Goal: Transaction & Acquisition: Purchase product/service

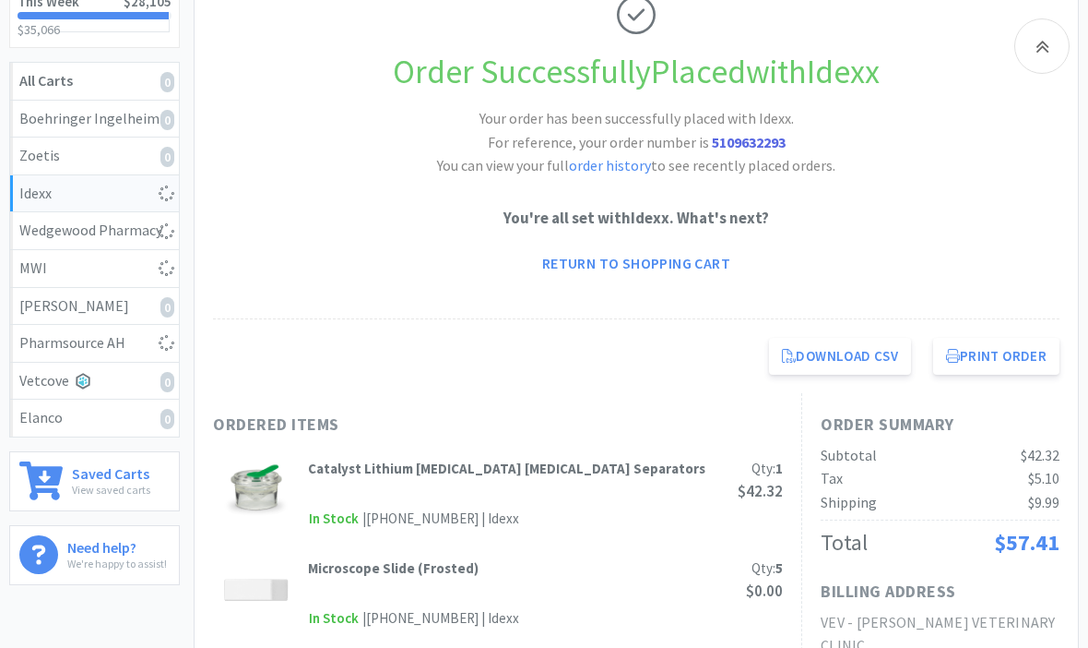
scroll to position [283, 0]
click at [1044, 53] on icon at bounding box center [1043, 46] width 14 height 22
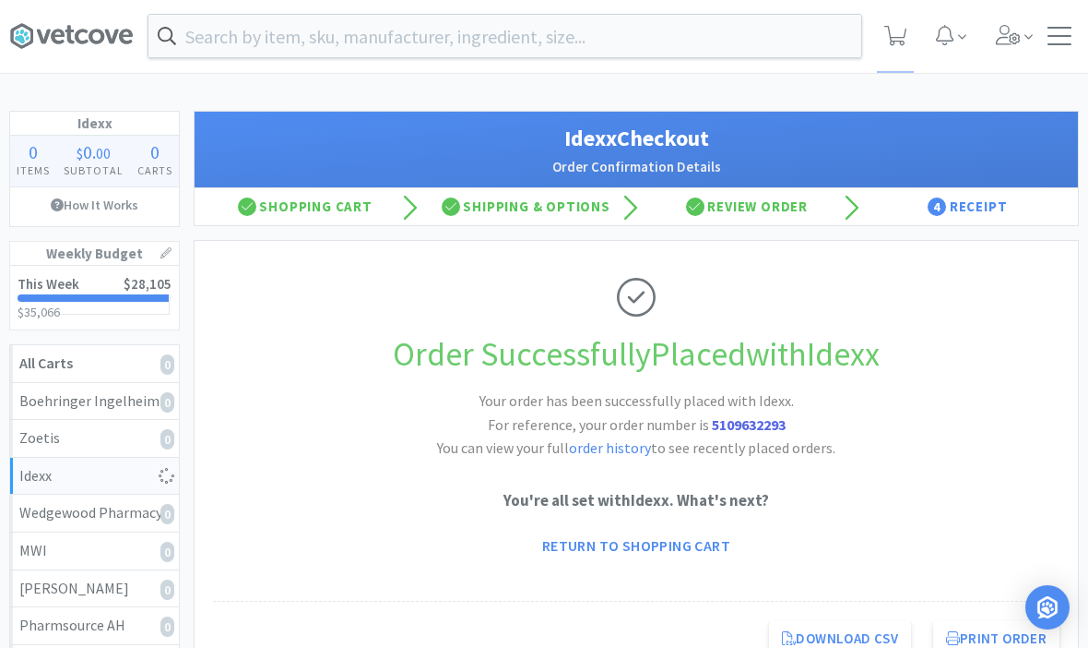
scroll to position [0, 0]
click at [192, 28] on input "text" at bounding box center [505, 37] width 713 height 42
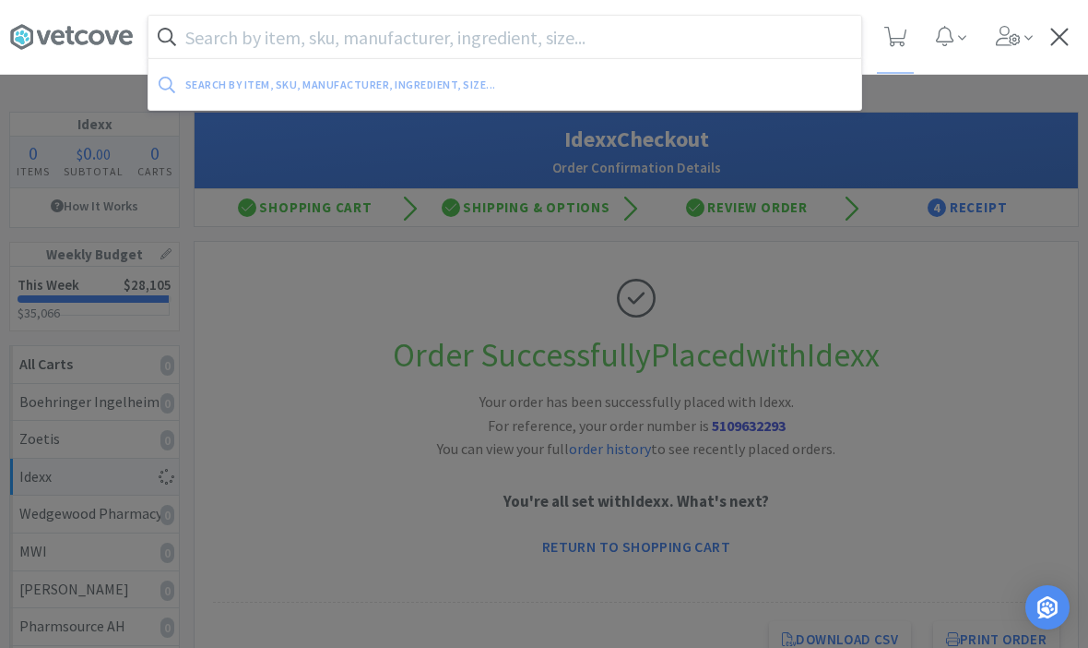
scroll to position [1, 0]
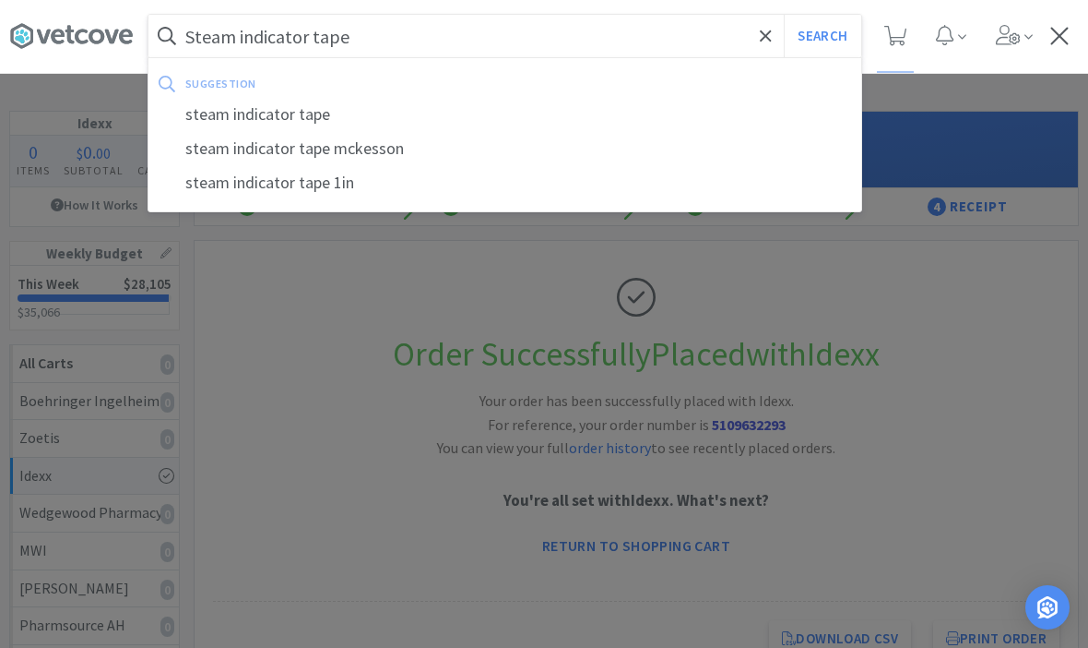
type input "Steam indicator tape"
click at [822, 36] on button "Search" at bounding box center [822, 36] width 77 height 42
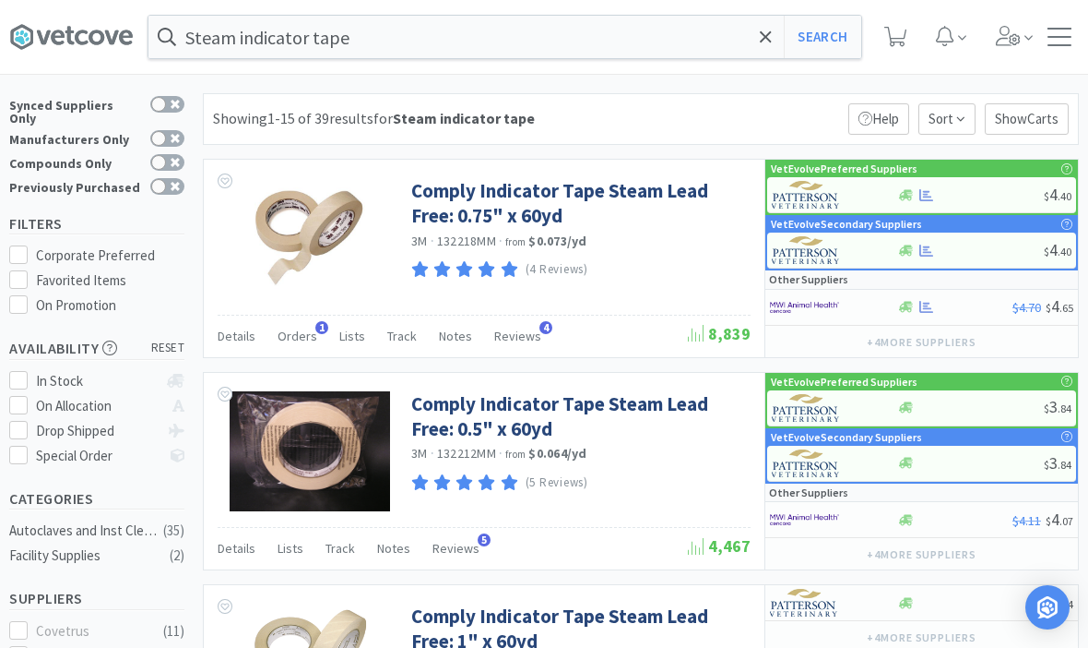
scroll to position [28, 0]
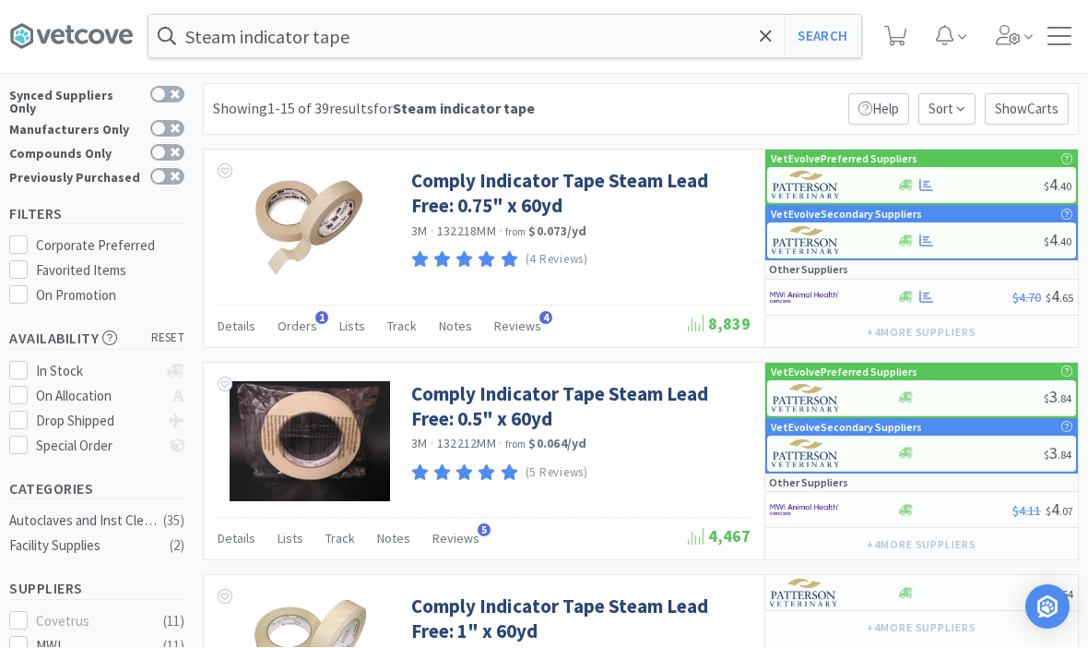
click at [527, 202] on link "Comply Indicator Tape Steam Lead Free: 0.75" x 60yd" at bounding box center [578, 194] width 335 height 51
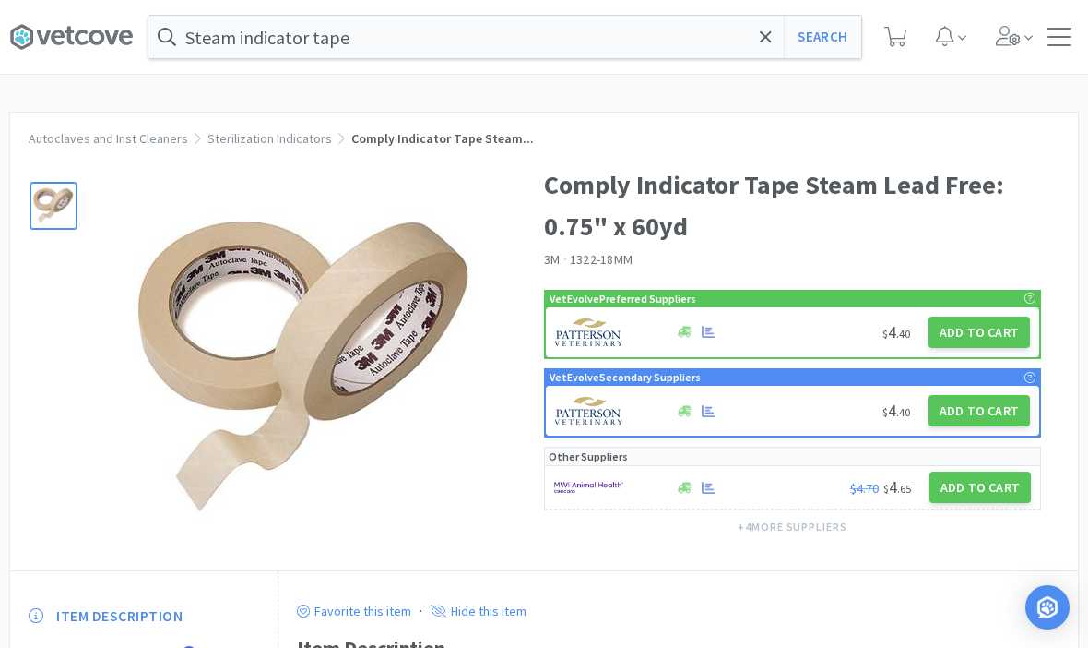
click at [981, 337] on button "Add to Cart" at bounding box center [979, 331] width 101 height 31
select select "1"
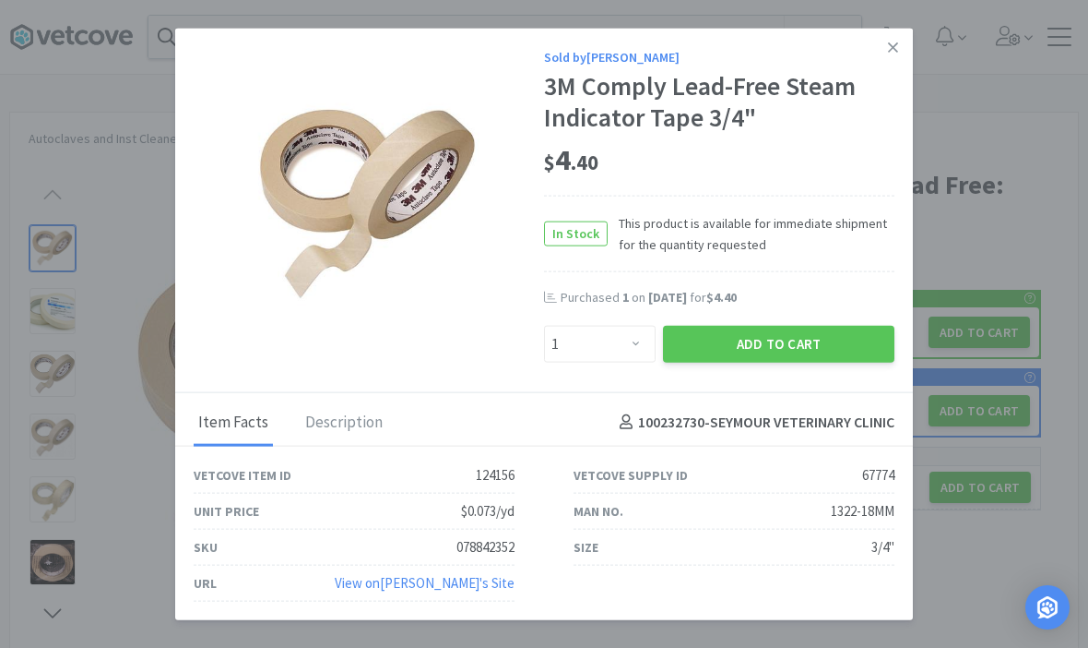
click at [794, 348] on button "Add to Cart" at bounding box center [779, 343] width 232 height 37
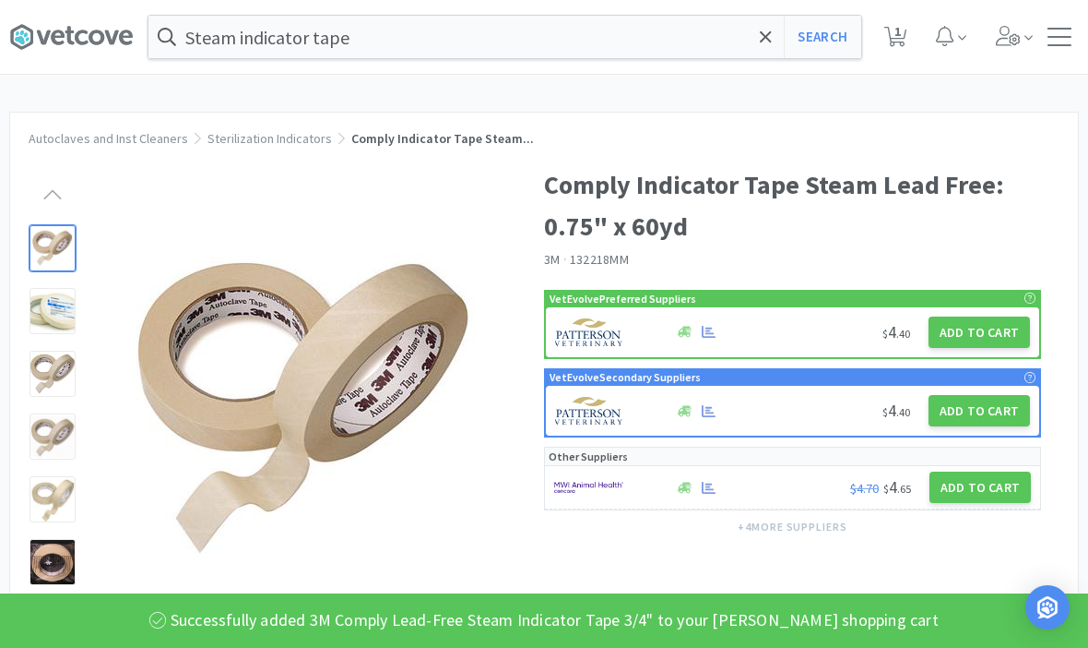
click at [895, 65] on span "1" at bounding box center [898, 31] width 6 height 74
select select "1"
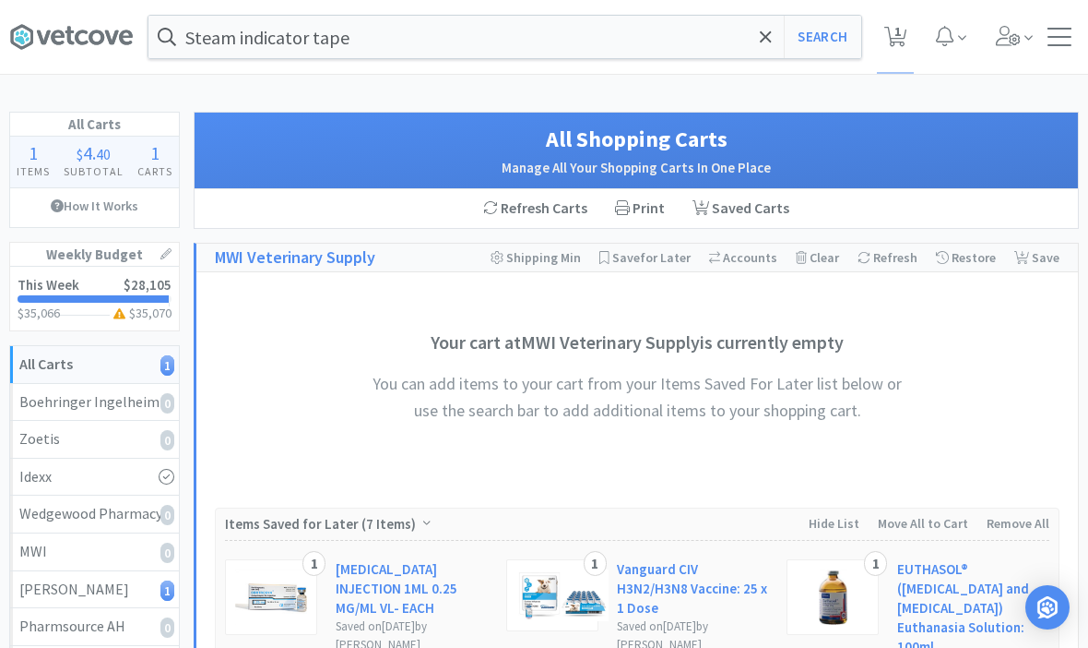
click at [353, 7] on div "Steam indicator tape Search Orders Shopping Discuss Discuss 1 1" at bounding box center [544, 37] width 1070 height 74
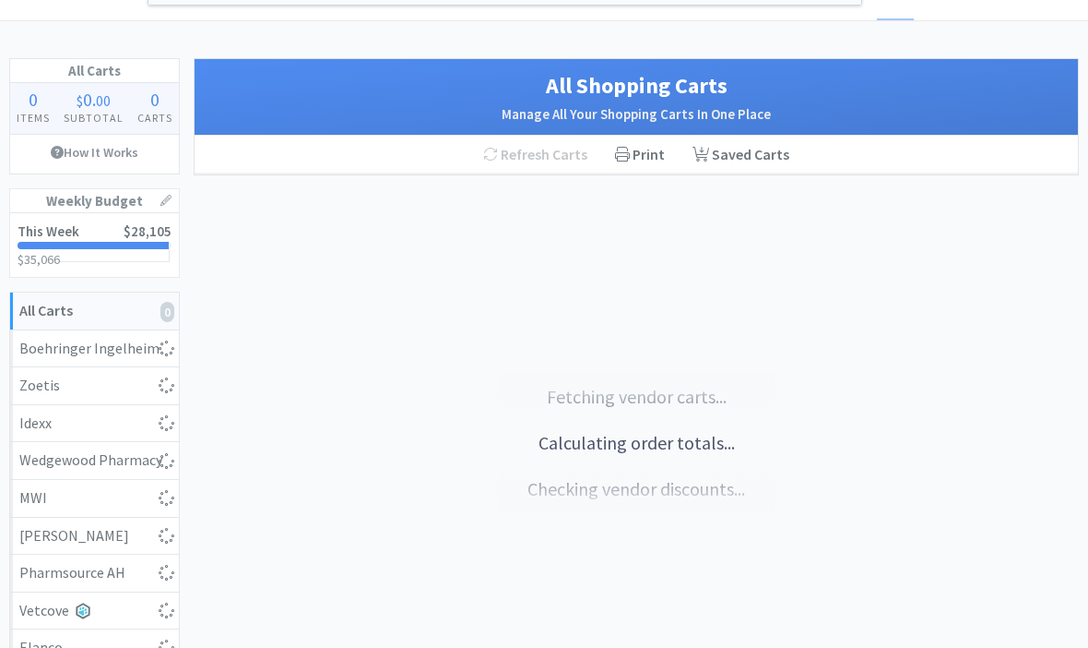
select select "1"
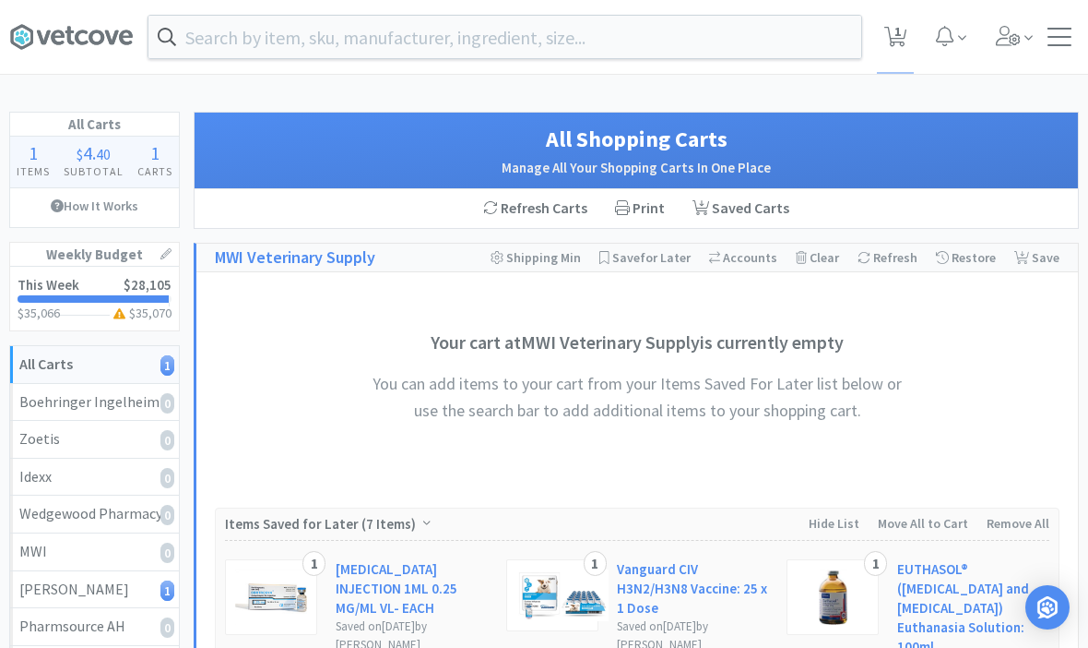
click at [572, 54] on input "text" at bounding box center [505, 37] width 713 height 42
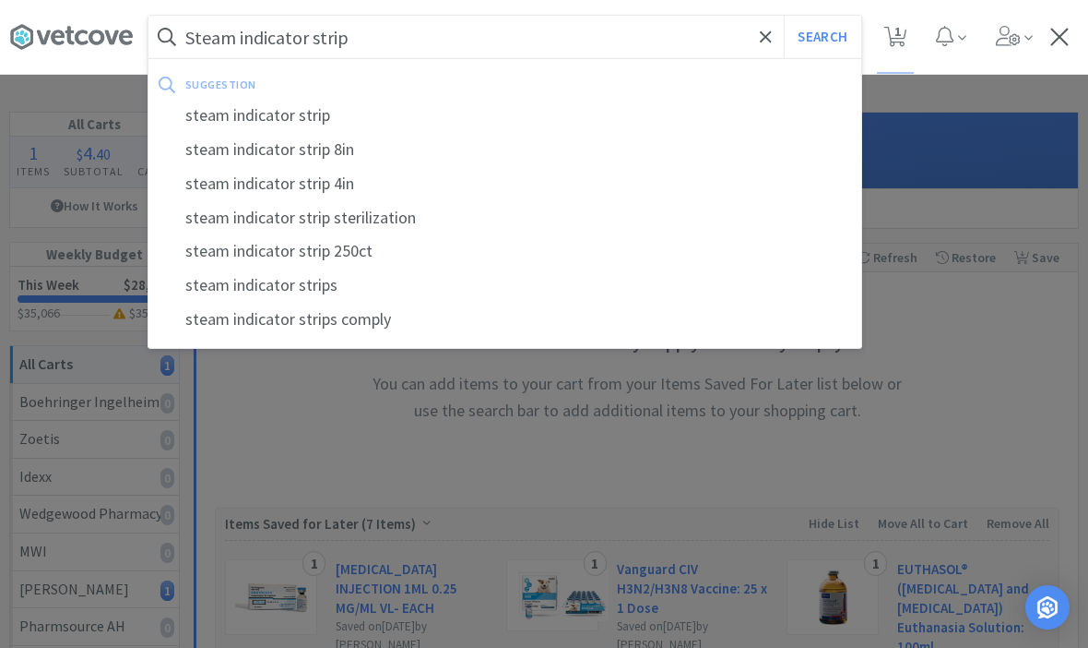
type input "Steam indicator strip"
click at [822, 37] on button "Search" at bounding box center [822, 37] width 77 height 42
select select "1"
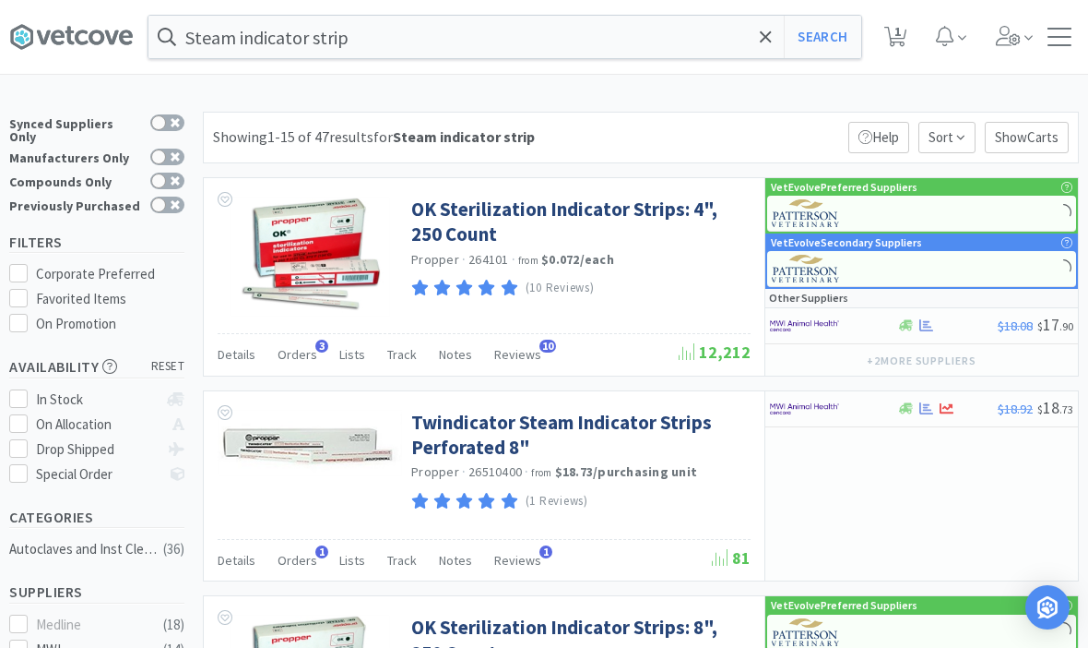
click at [303, 351] on span "Orders" at bounding box center [298, 354] width 40 height 17
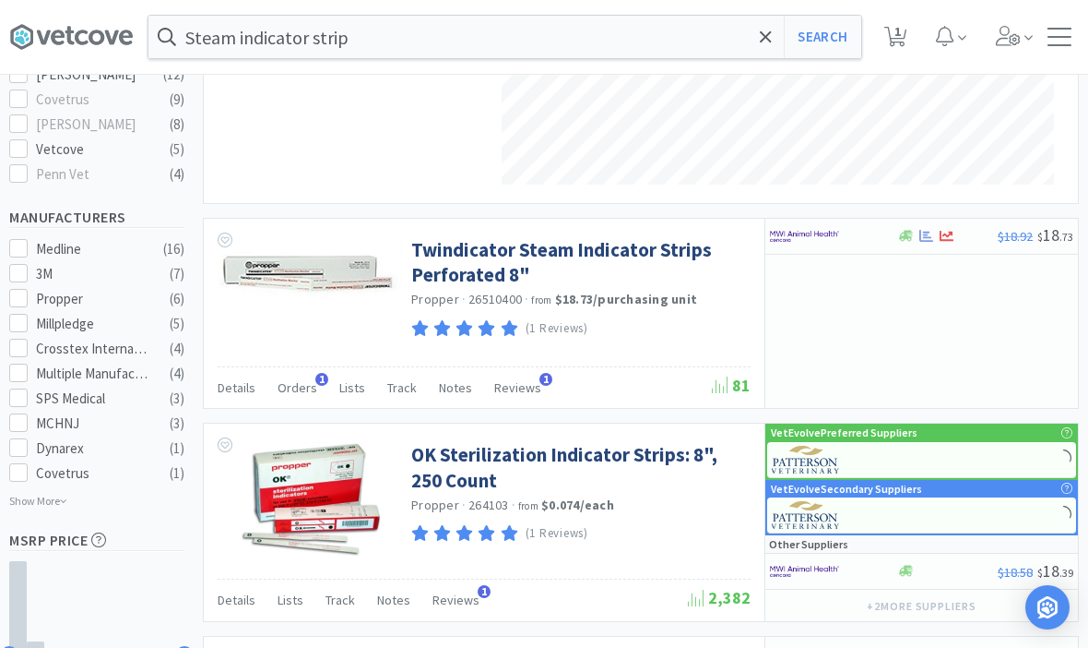
scroll to position [619, 0]
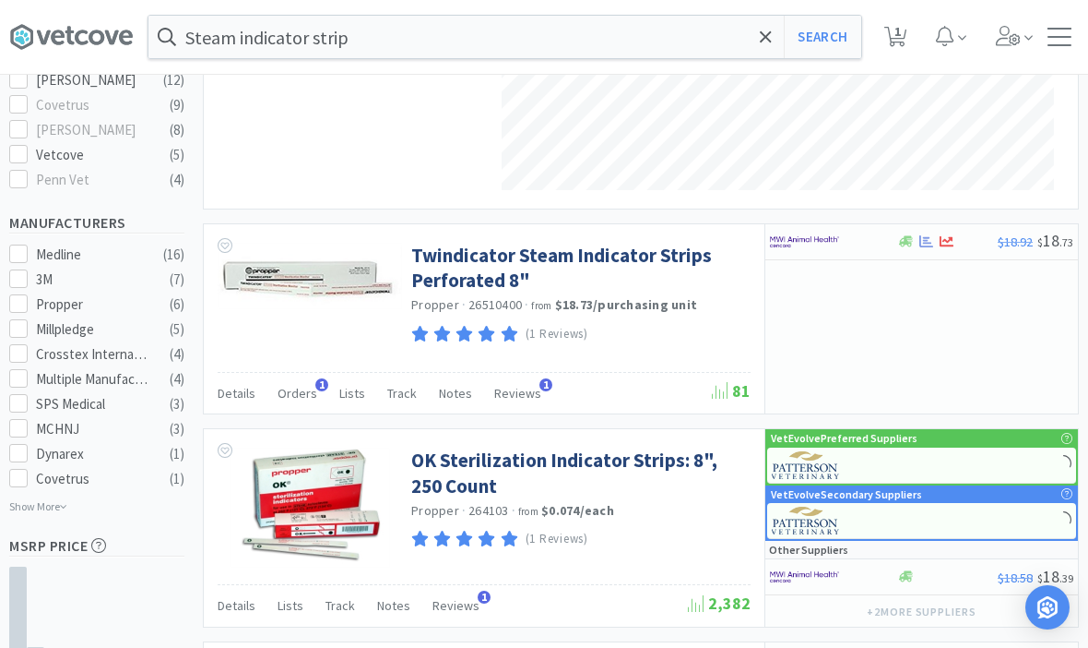
click at [312, 389] on span "Orders" at bounding box center [298, 393] width 40 height 17
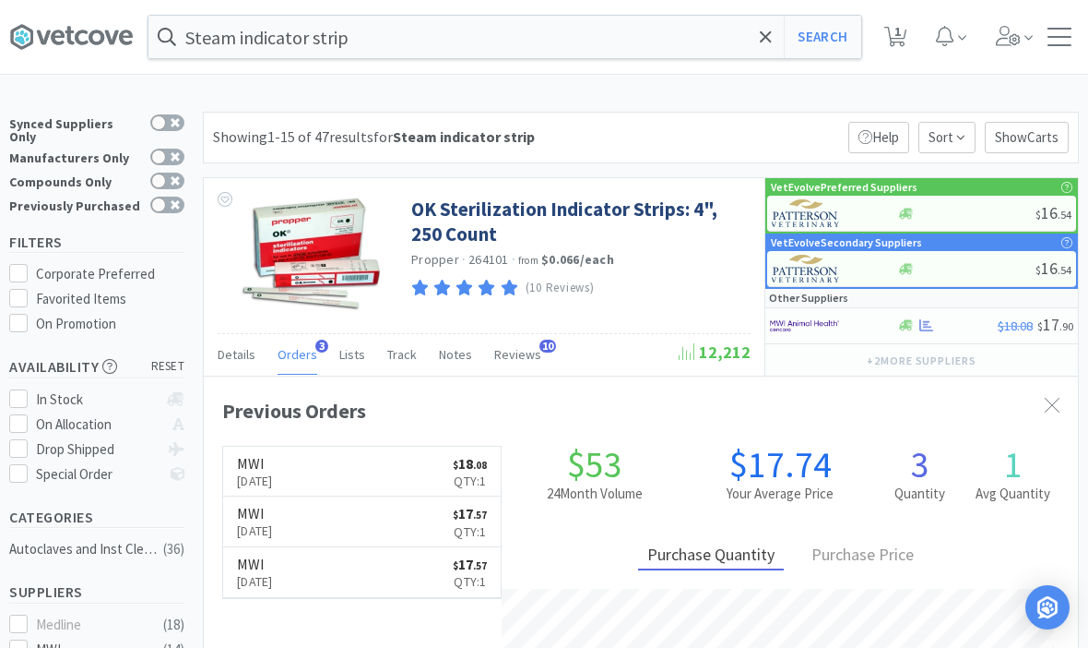
scroll to position [451, 874]
select select "1"
